Goal: Complete application form

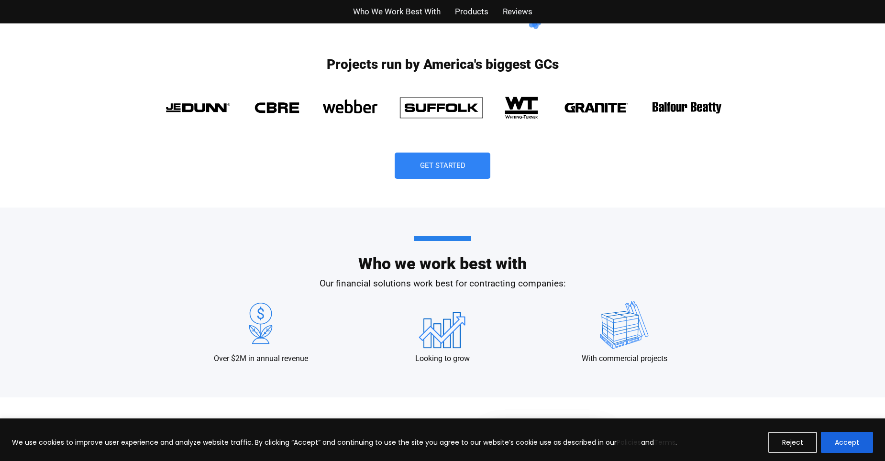
scroll to position [574, 0]
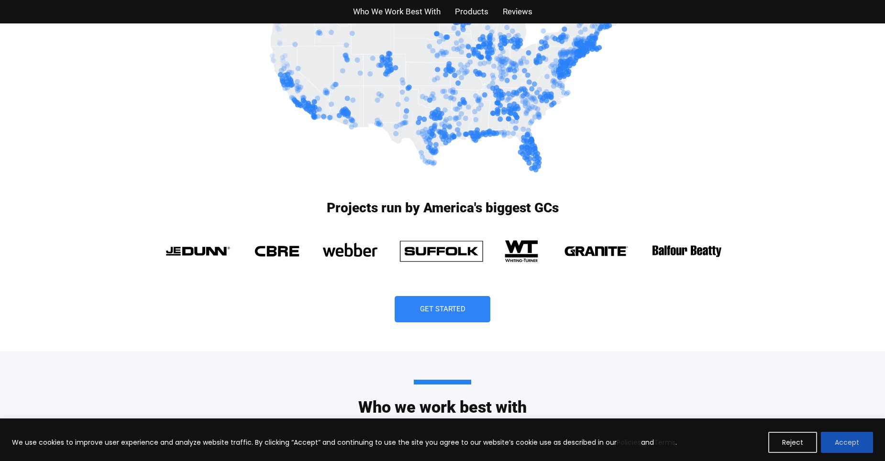
click at [861, 450] on button "Accept" at bounding box center [847, 442] width 52 height 21
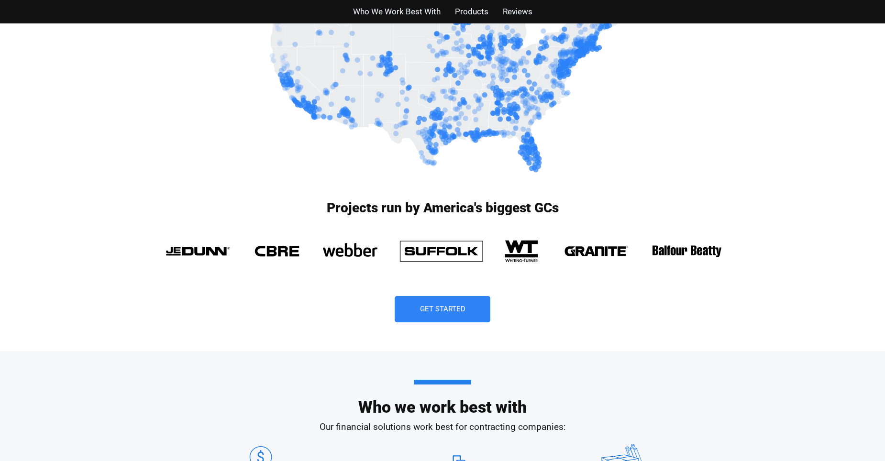
scroll to position [478, 0]
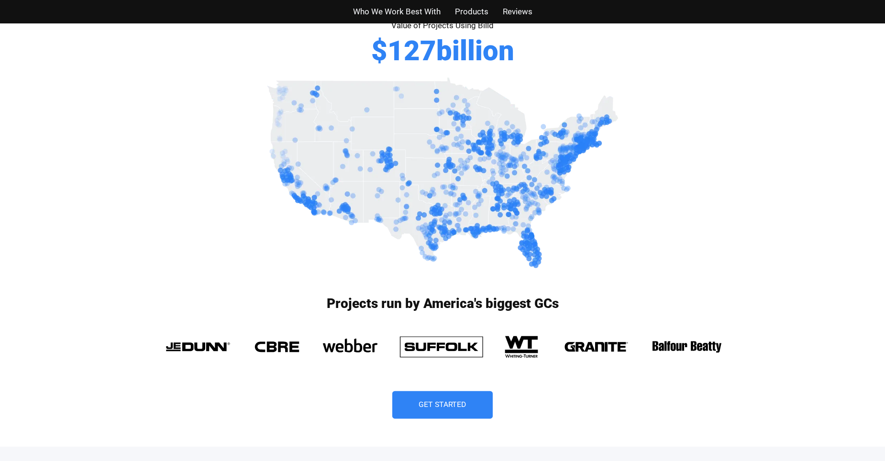
click at [452, 409] on span "Get Started" at bounding box center [443, 405] width 48 height 8
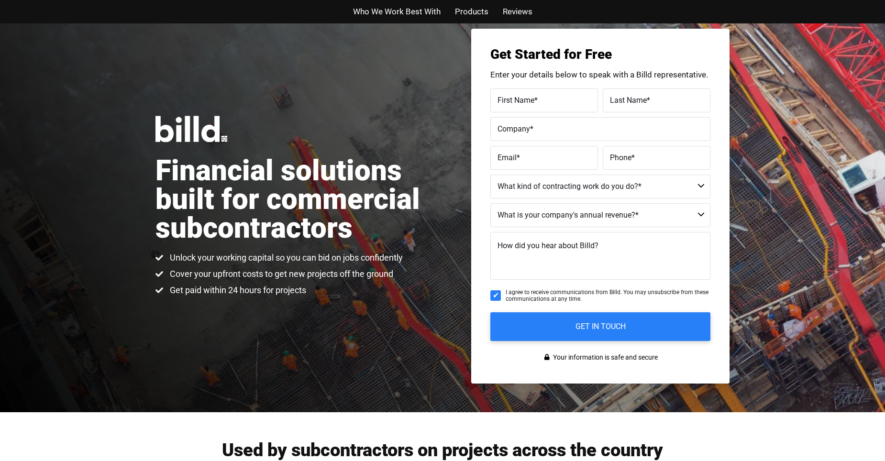
click at [520, 96] on span "First Name" at bounding box center [516, 99] width 37 height 9
click at [520, 96] on input "First Name *" at bounding box center [544, 101] width 108 height 24
click at [506, 100] on label "First Name *" at bounding box center [544, 100] width 93 height 14
click at [506, 100] on input "First Name *" at bounding box center [544, 101] width 108 height 24
type input "[PERSON_NAME]"
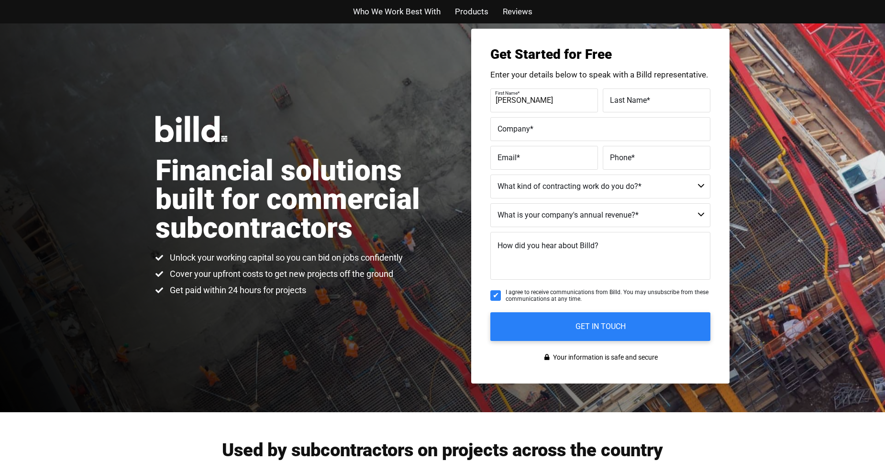
type input "[PERSON_NAME]"
type input "Apex Fence and Access Controls"
type input "[EMAIL_ADDRESS][DOMAIN_NAME]"
type input "[PHONE_NUMBER]"
type input "Springwoods"
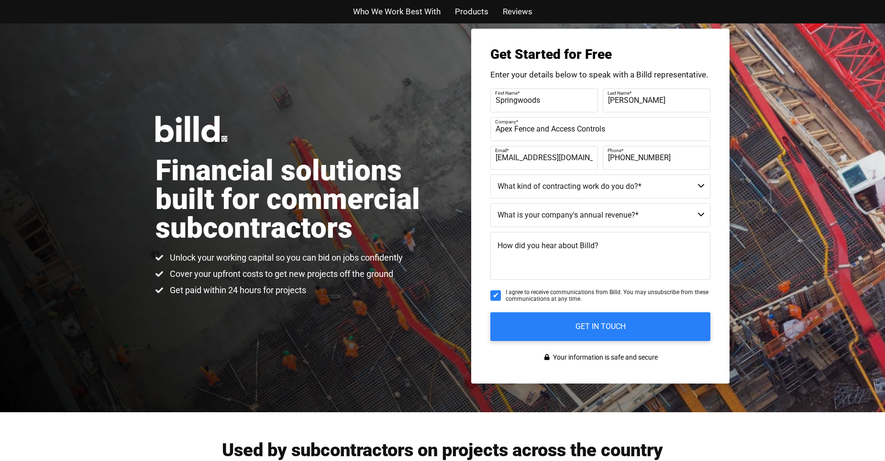
click at [645, 187] on select "Commercial Commercial and Residential Residential Not a Contractor" at bounding box center [600, 187] width 220 height 24
select select "Commercial and Residential"
click at [490, 175] on select "Commercial Commercial and Residential Residential Not a Contractor" at bounding box center [600, 187] width 220 height 24
click at [623, 213] on select "$40M + $25M - $40M $8M - $25M $4M - $8M $2M - $4M $1M - $2M Less than $1M" at bounding box center [600, 215] width 220 height 24
select select "$1M - $2M"
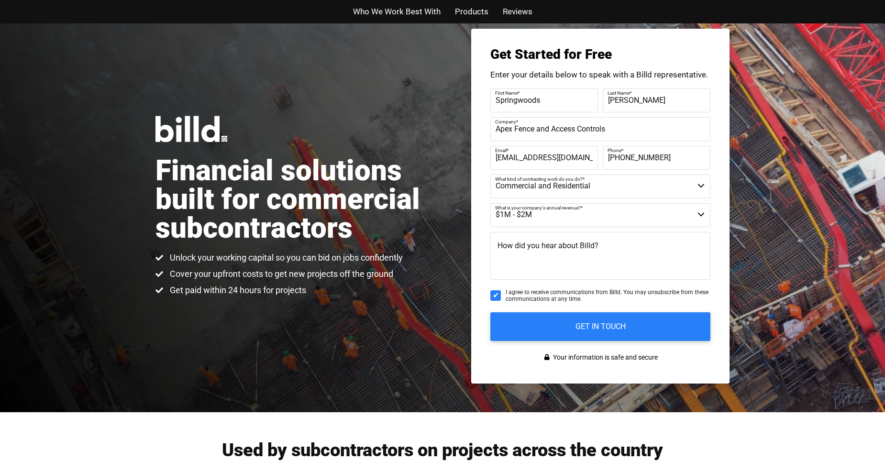
click at [490, 203] on select "$40M + $25M - $40M $8M - $25M $4M - $8M $2M - $4M $1M - $2M Less than $1M" at bounding box center [600, 215] width 220 height 24
click at [658, 160] on input "[PHONE_NUMBER]" at bounding box center [657, 158] width 108 height 24
drag, startPoint x: 660, startPoint y: 160, endPoint x: 589, endPoint y: 169, distance: 71.4
click at [590, 168] on fieldset "Email * [EMAIL_ADDRESS][DOMAIN_NAME] Phone * [PHONE_NUMBER]" at bounding box center [600, 158] width 220 height 24
type input "[PHONE_NUMBER]"
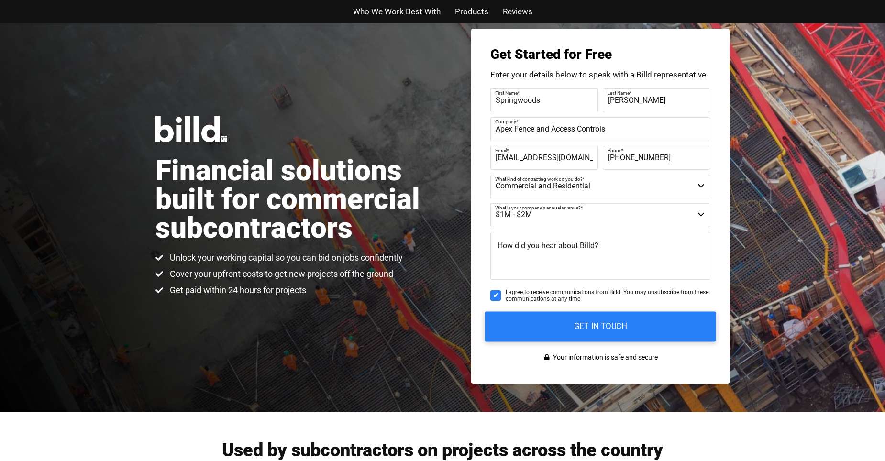
click at [596, 337] on input "GET IN TOUCH" at bounding box center [600, 326] width 231 height 30
click at [551, 105] on input "Springwoods" at bounding box center [544, 101] width 108 height 24
